Goal: Task Accomplishment & Management: Complete application form

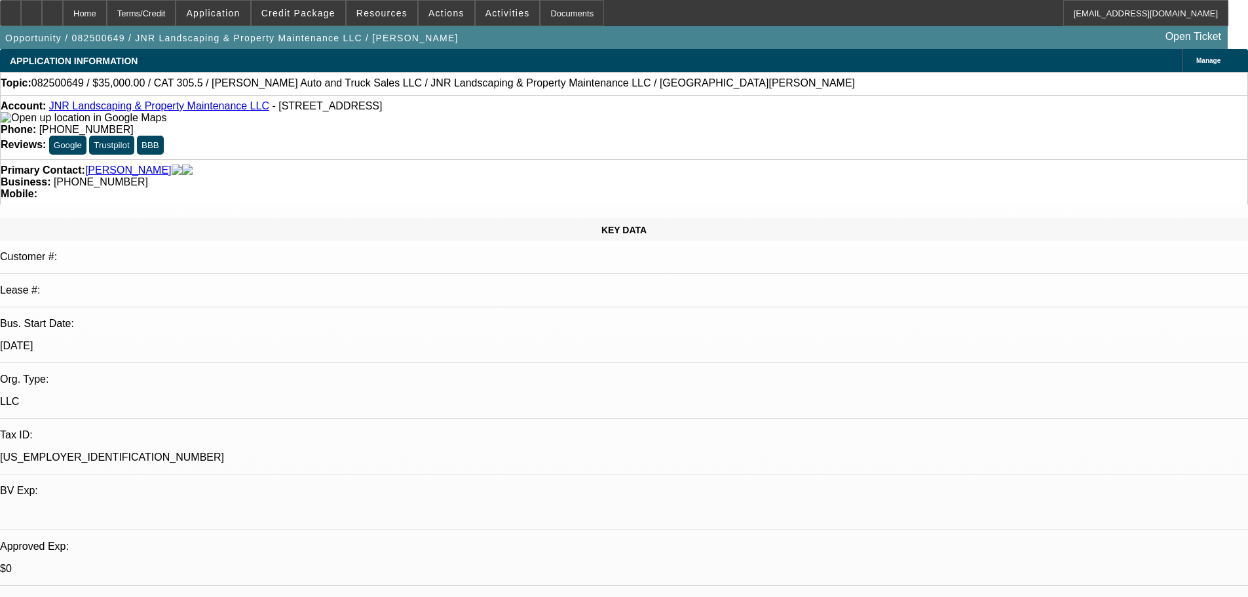
select select "0"
select select "6"
select select "0"
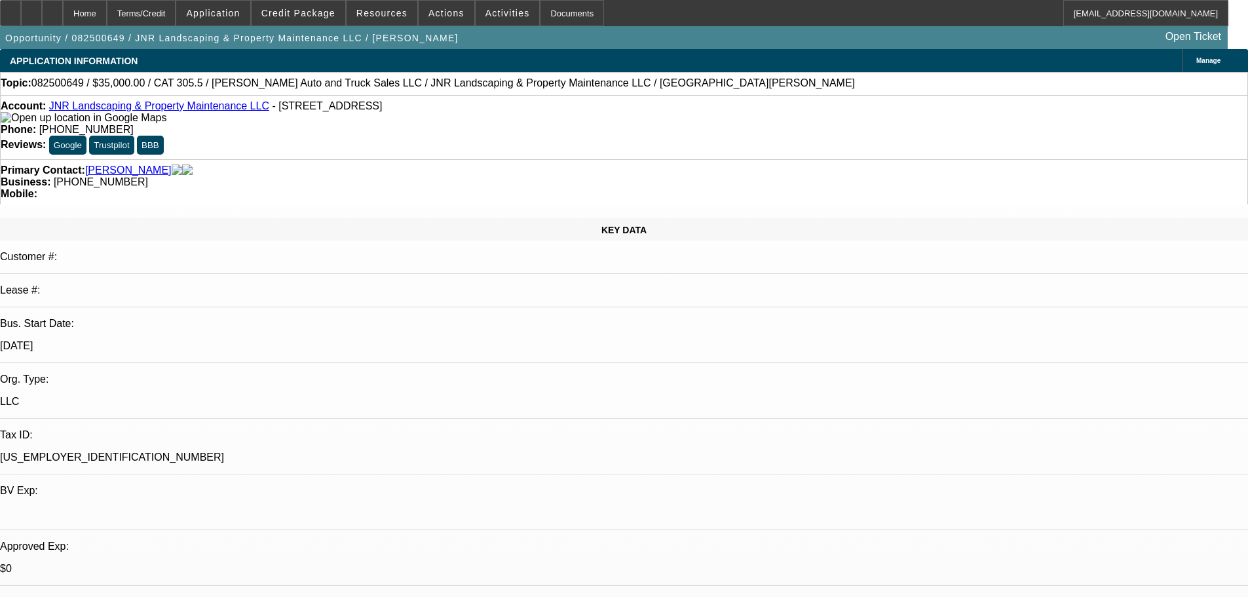
select select "0"
select select "6"
select select "0"
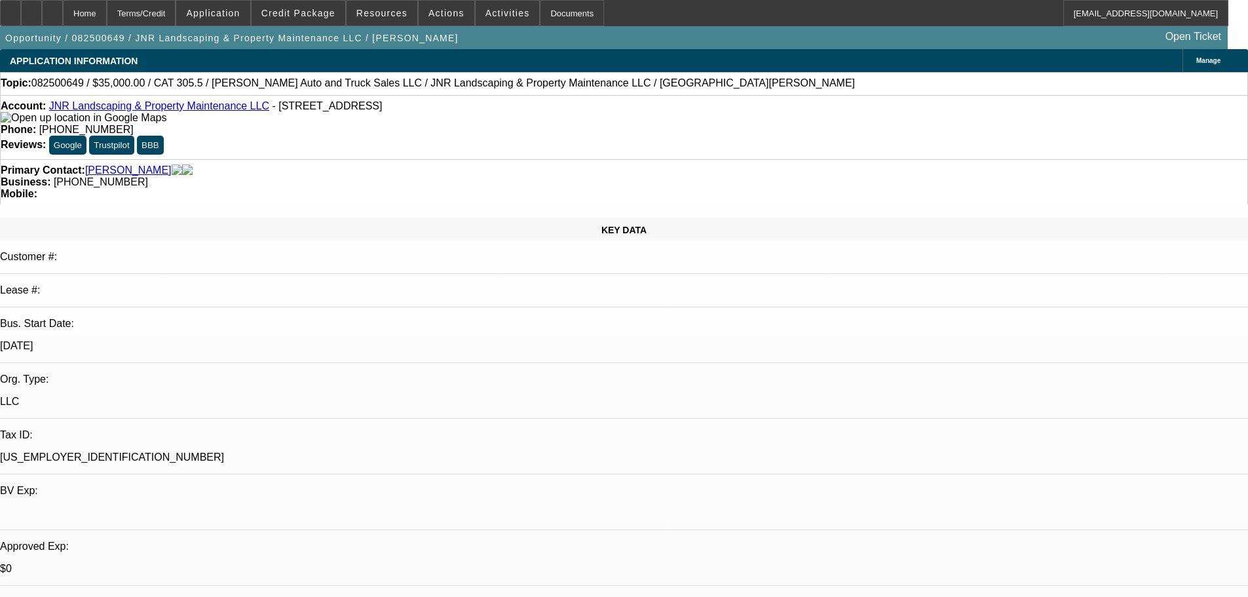
select select "0"
select select "6"
select select "0"
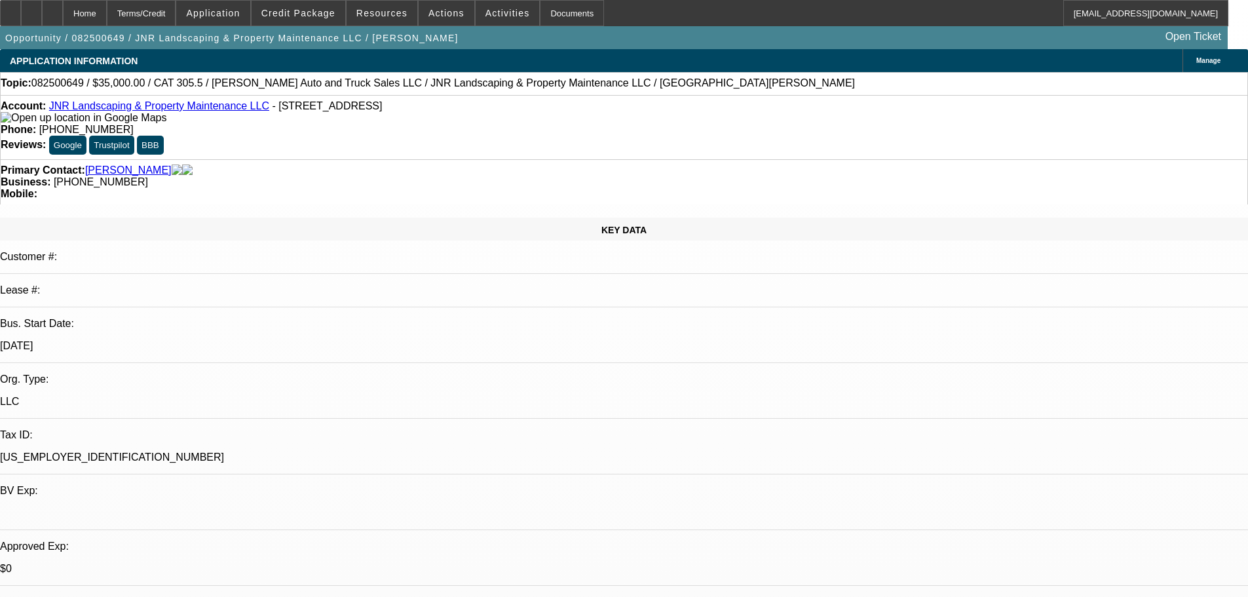
select select "6"
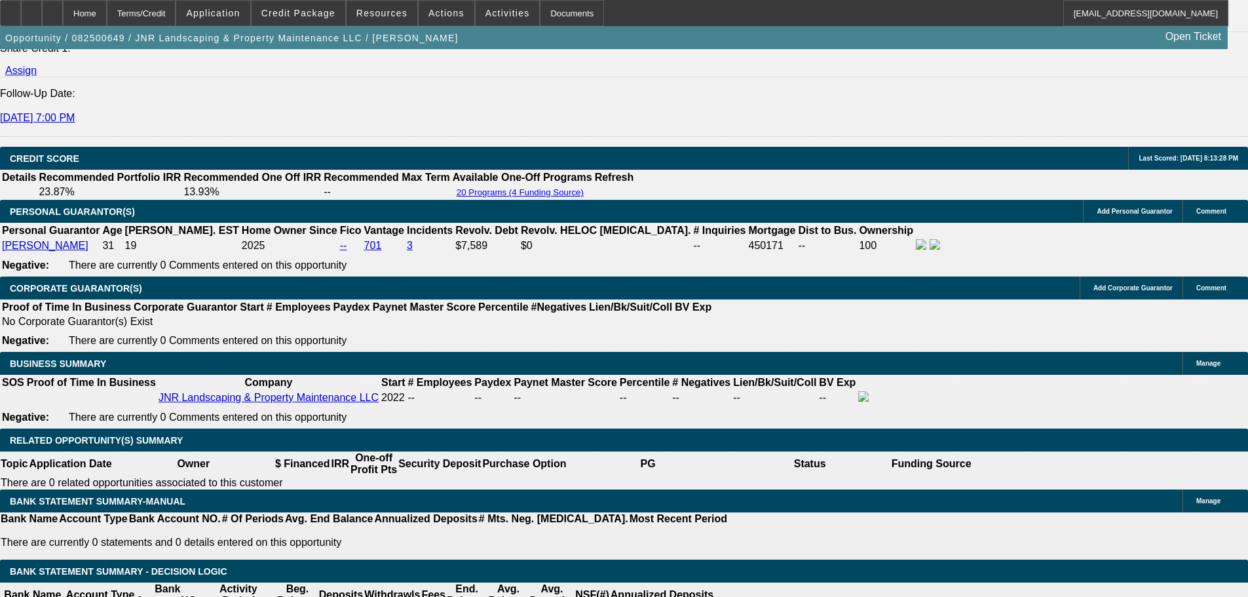
scroll to position [1966, 0]
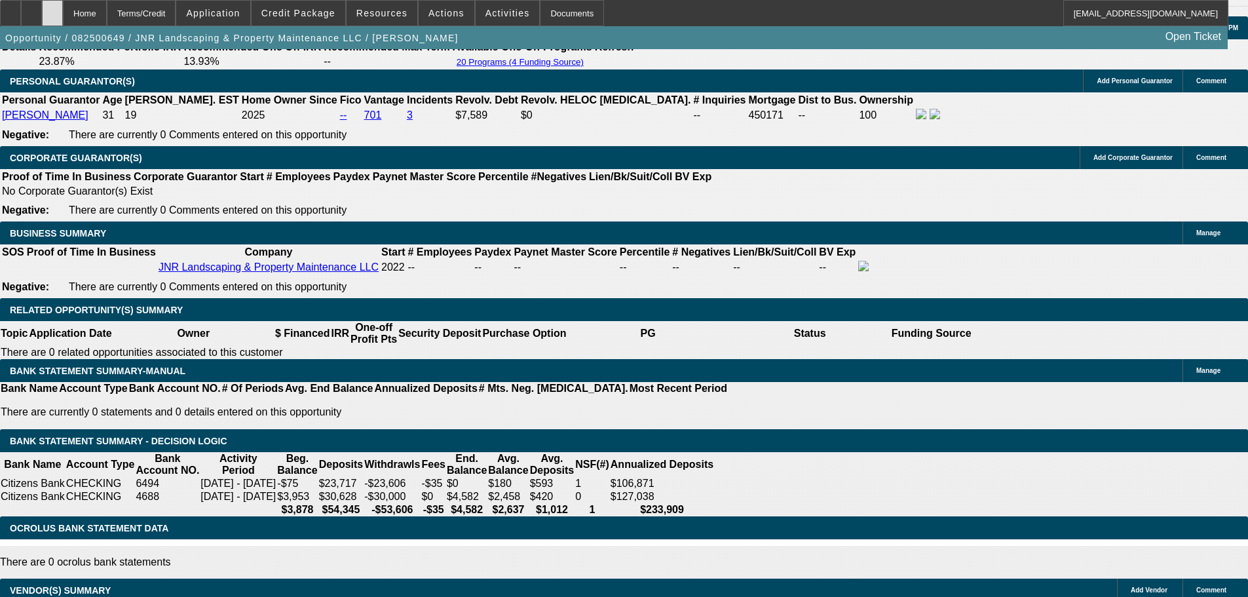
click at [63, 14] on div at bounding box center [52, 13] width 21 height 26
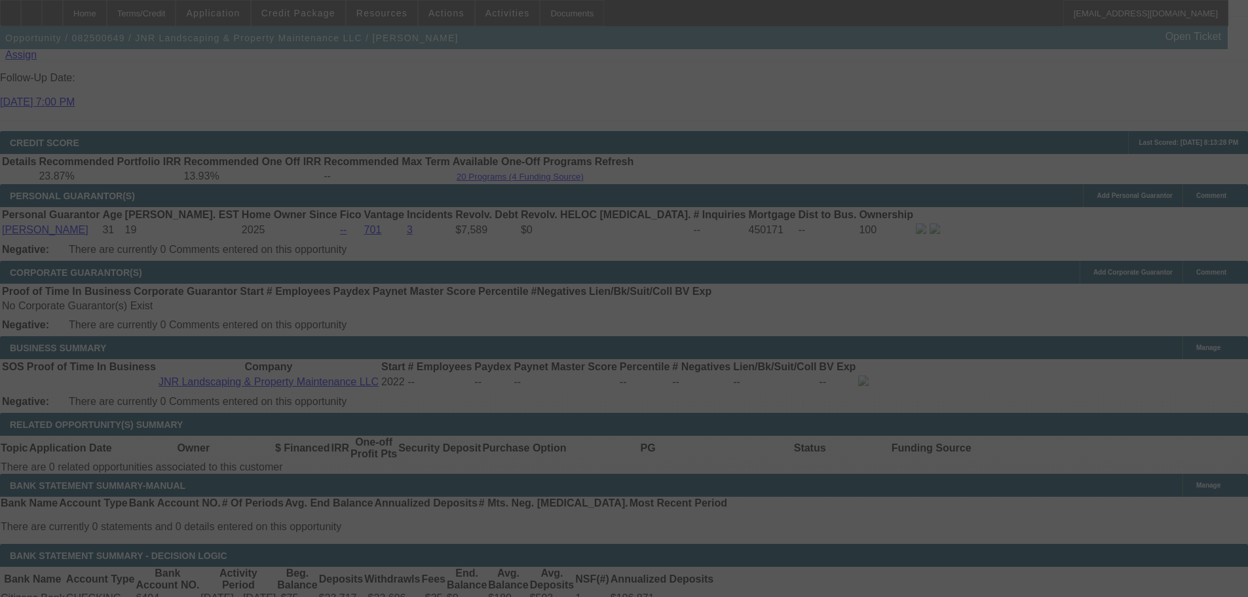
scroll to position [1860, 0]
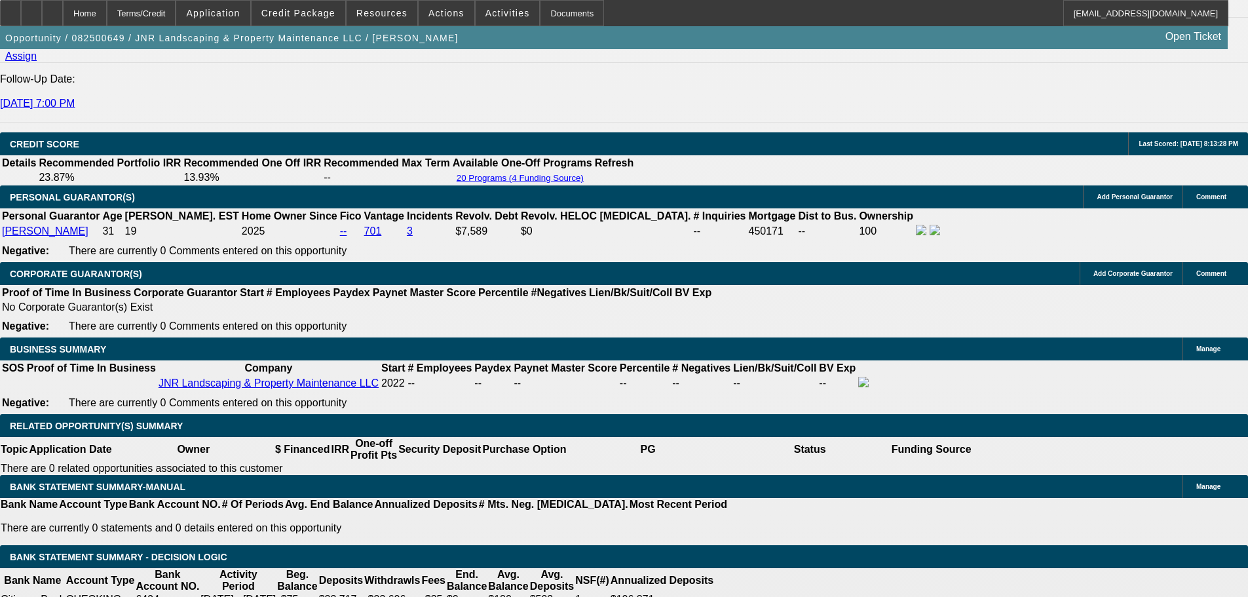
select select "0"
select select "6"
select select "0"
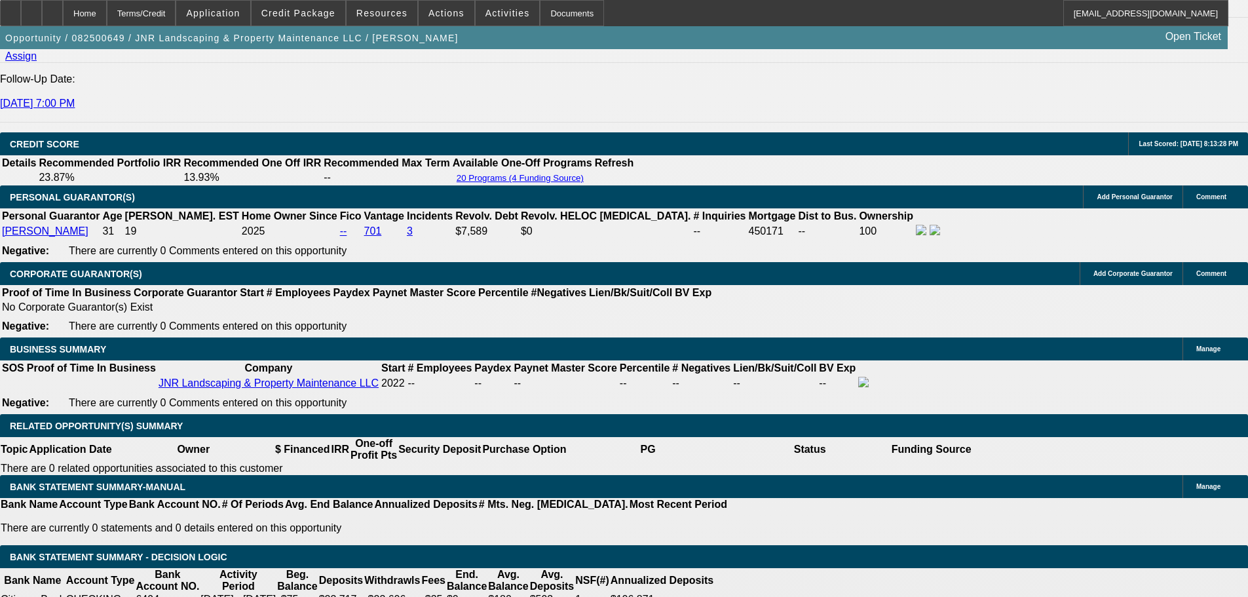
select select "0"
select select "6"
select select "0"
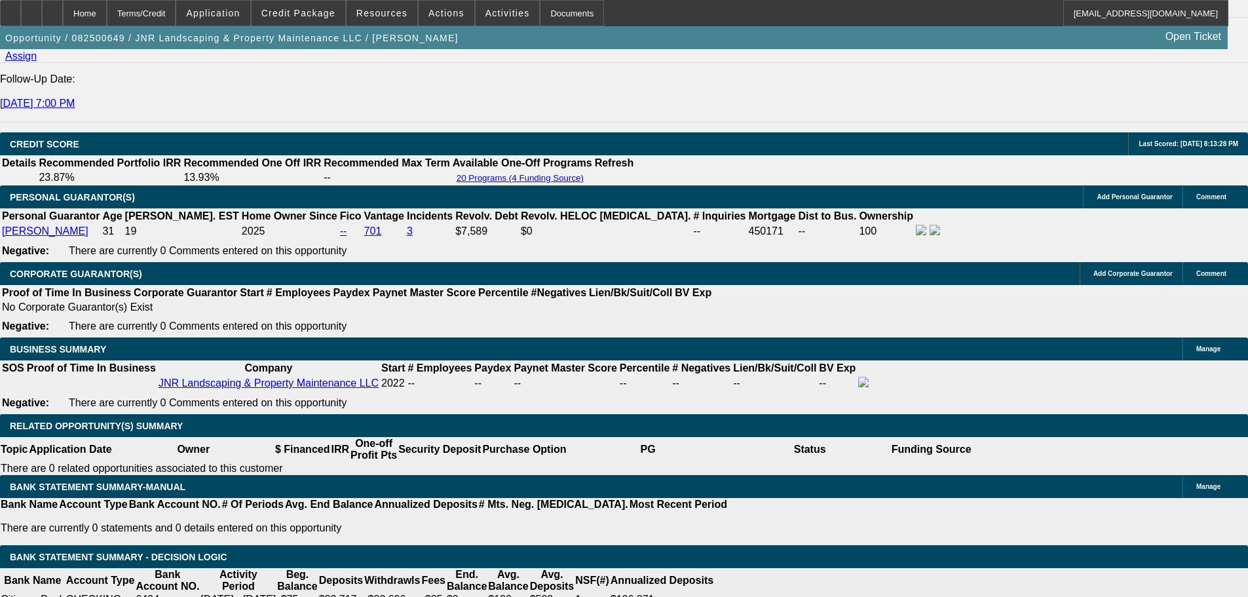
select select "0"
select select "6"
select select "0"
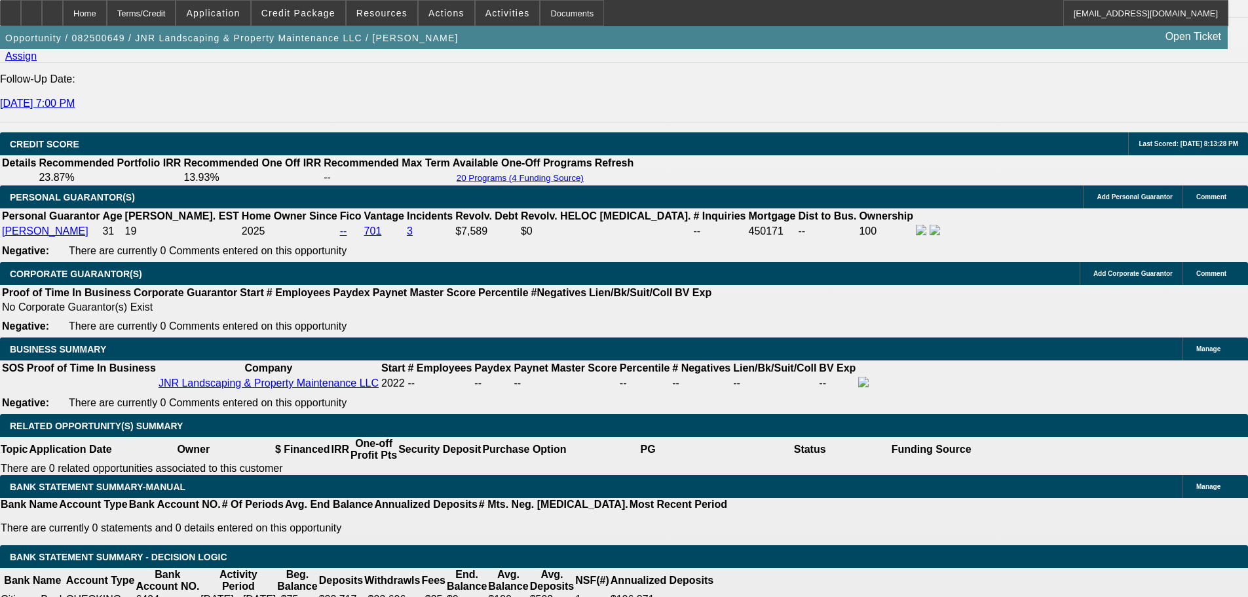
select select "6"
